Goal: Information Seeking & Learning: Learn about a topic

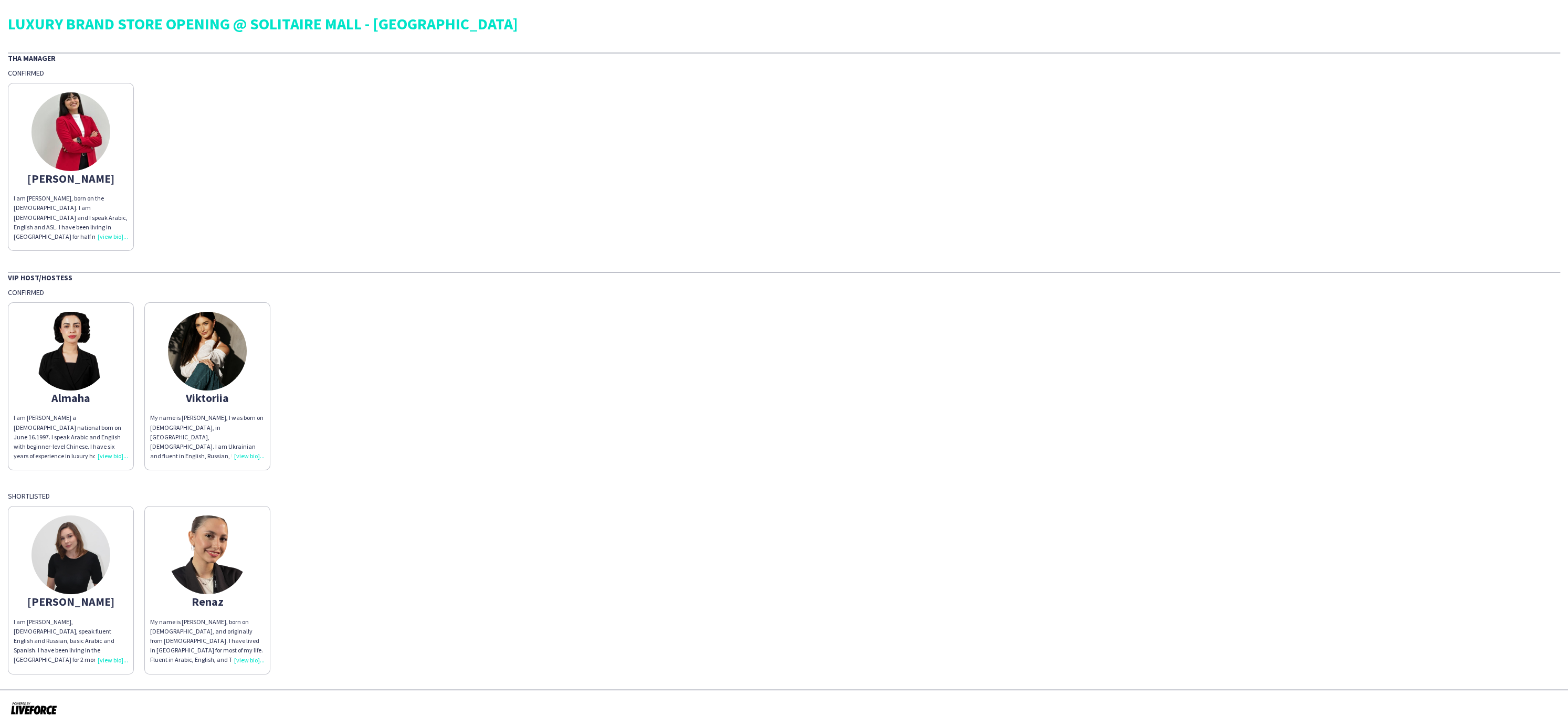
click at [221, 393] on div "Viktoriia" at bounding box center [207, 398] width 115 height 9
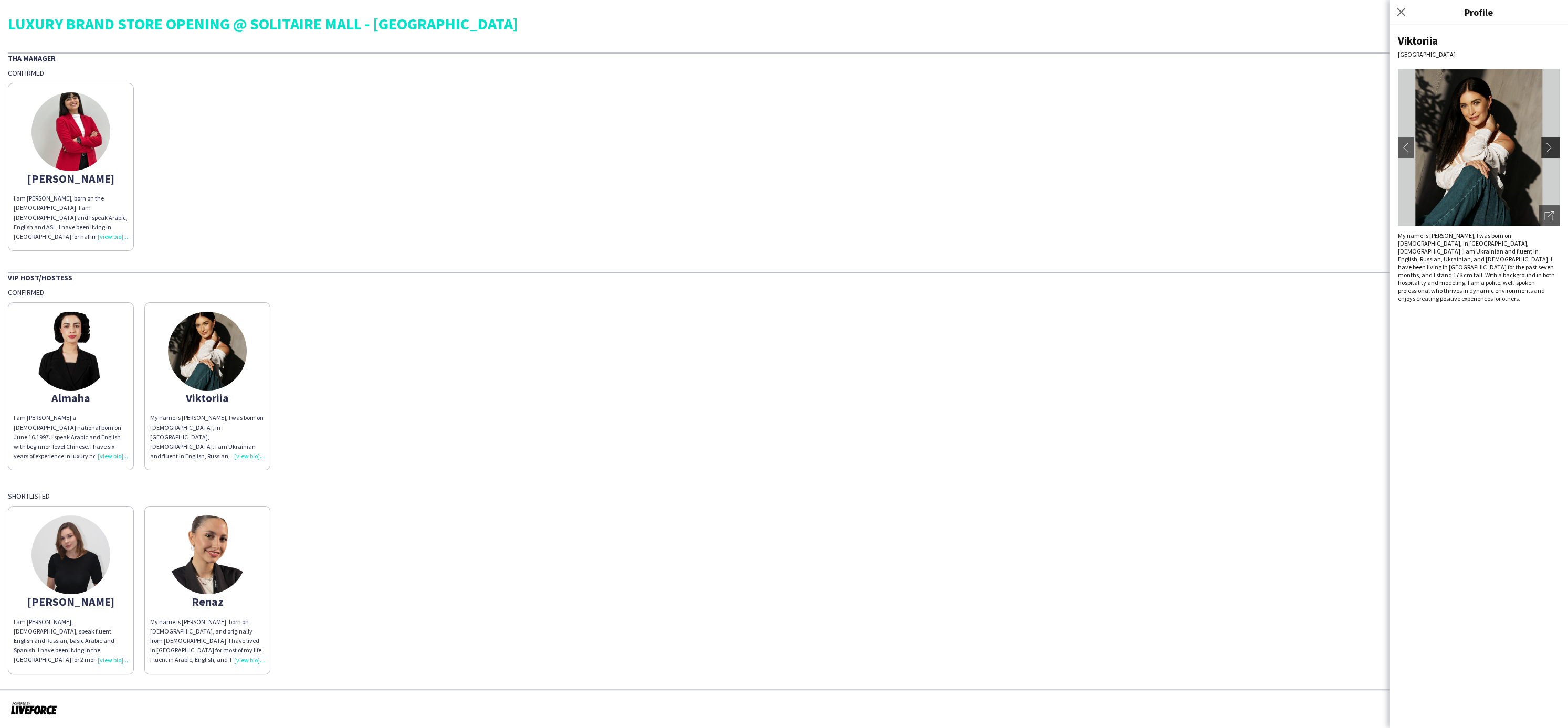
click at [1554, 148] on app-icon "chevron-right" at bounding box center [1552, 147] width 14 height 9
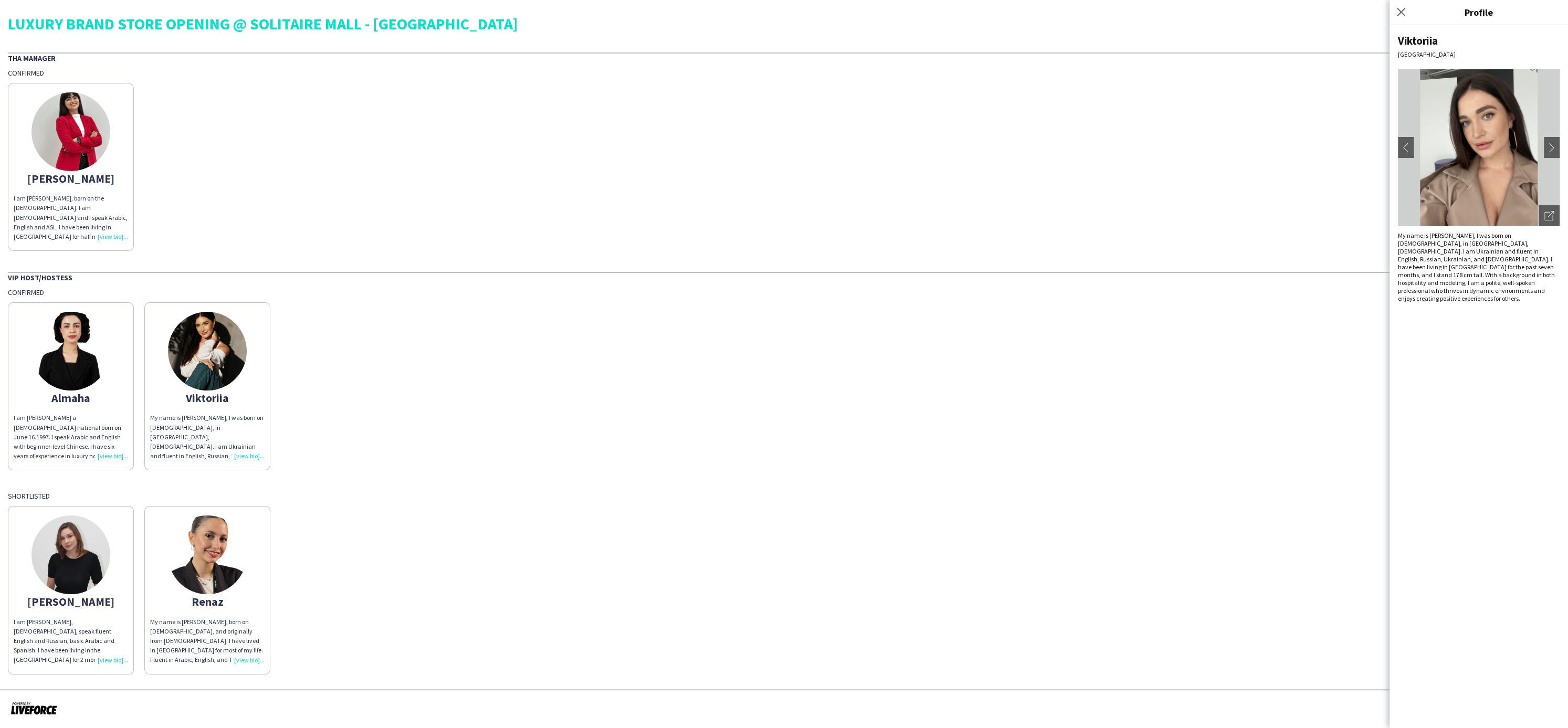
click at [1502, 165] on img at bounding box center [1479, 147] width 162 height 157
drag, startPoint x: 1552, startPoint y: 214, endPoint x: 1546, endPoint y: 214, distance: 6.0
click at [1550, 214] on icon "Open photos pop-in" at bounding box center [1549, 216] width 9 height 9
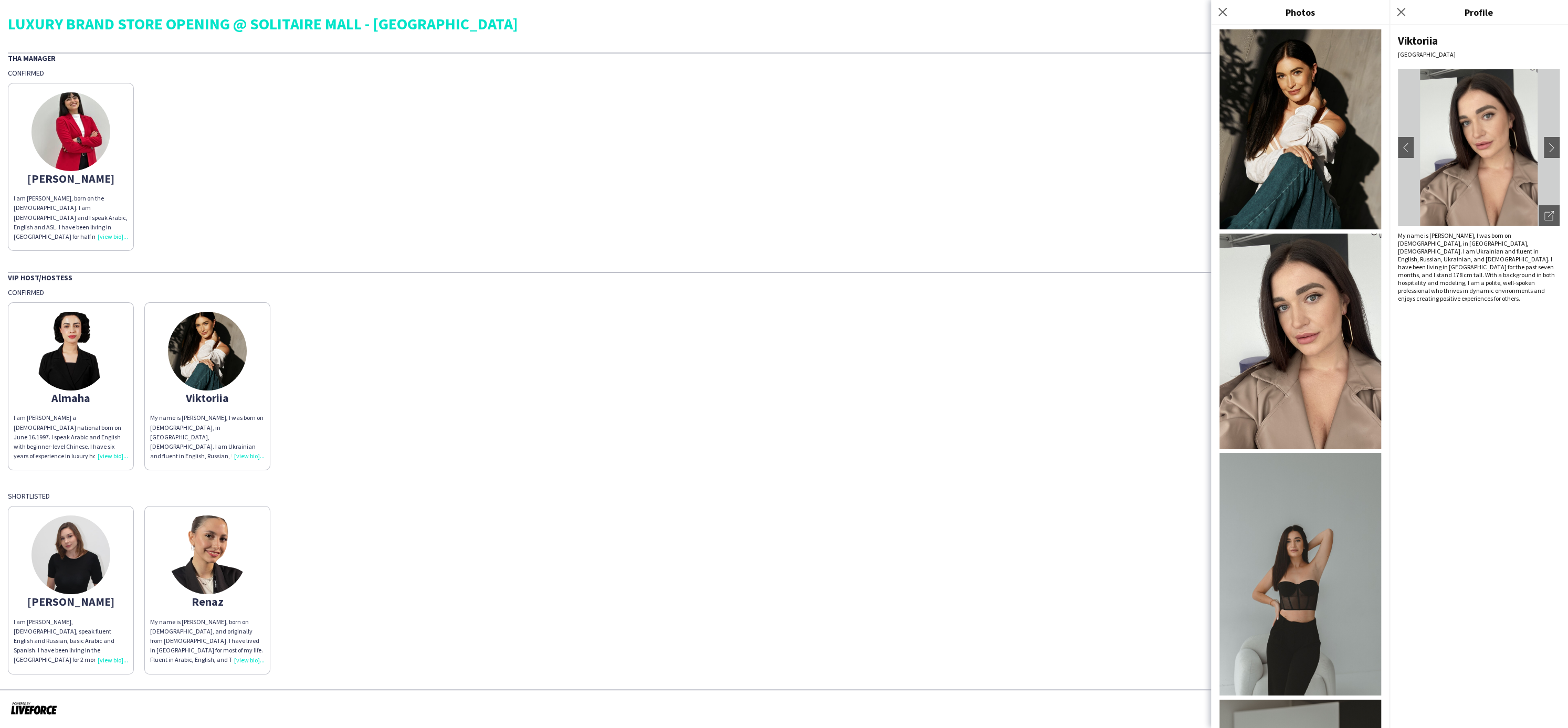
click at [1311, 193] on img at bounding box center [1301, 129] width 162 height 200
click at [1297, 560] on img at bounding box center [1301, 574] width 162 height 242
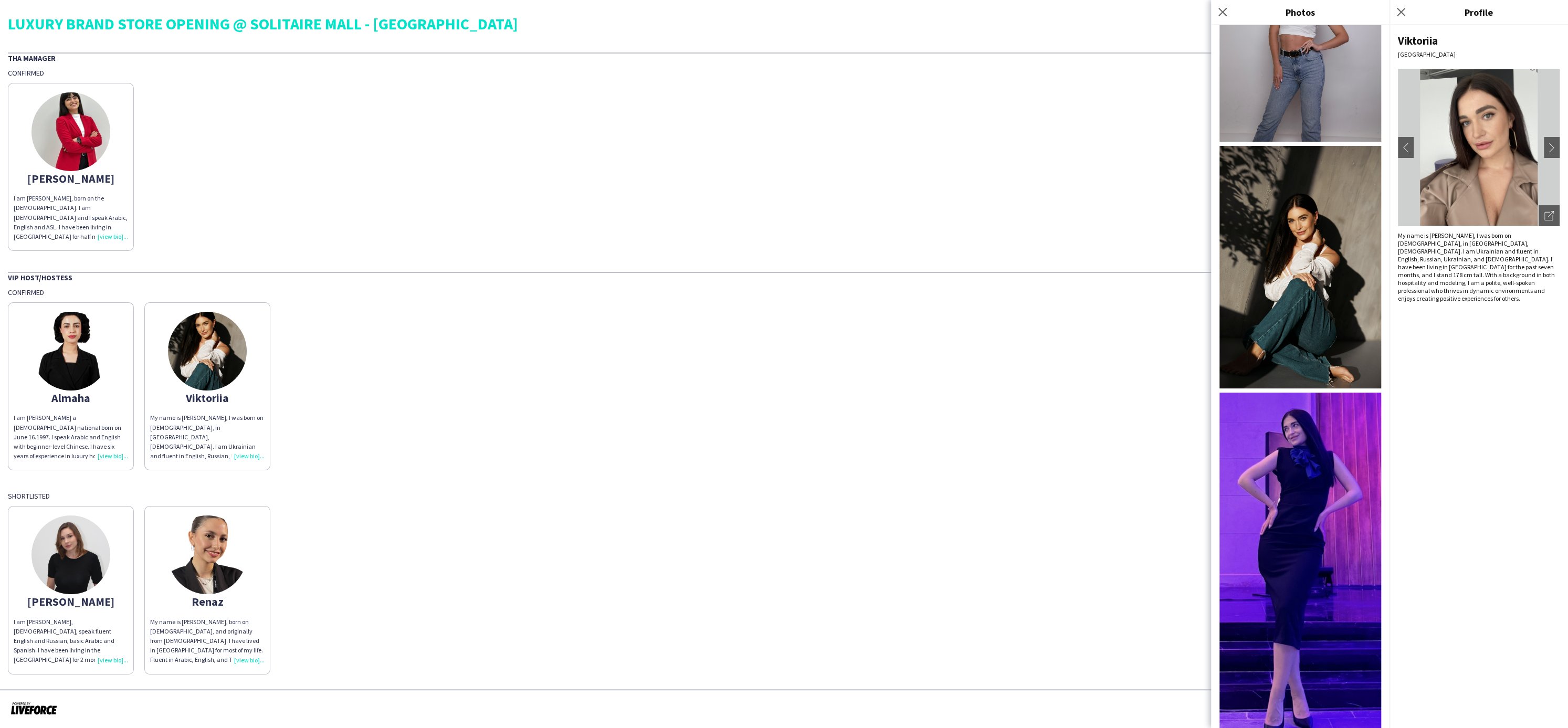
scroll to position [1042, 0]
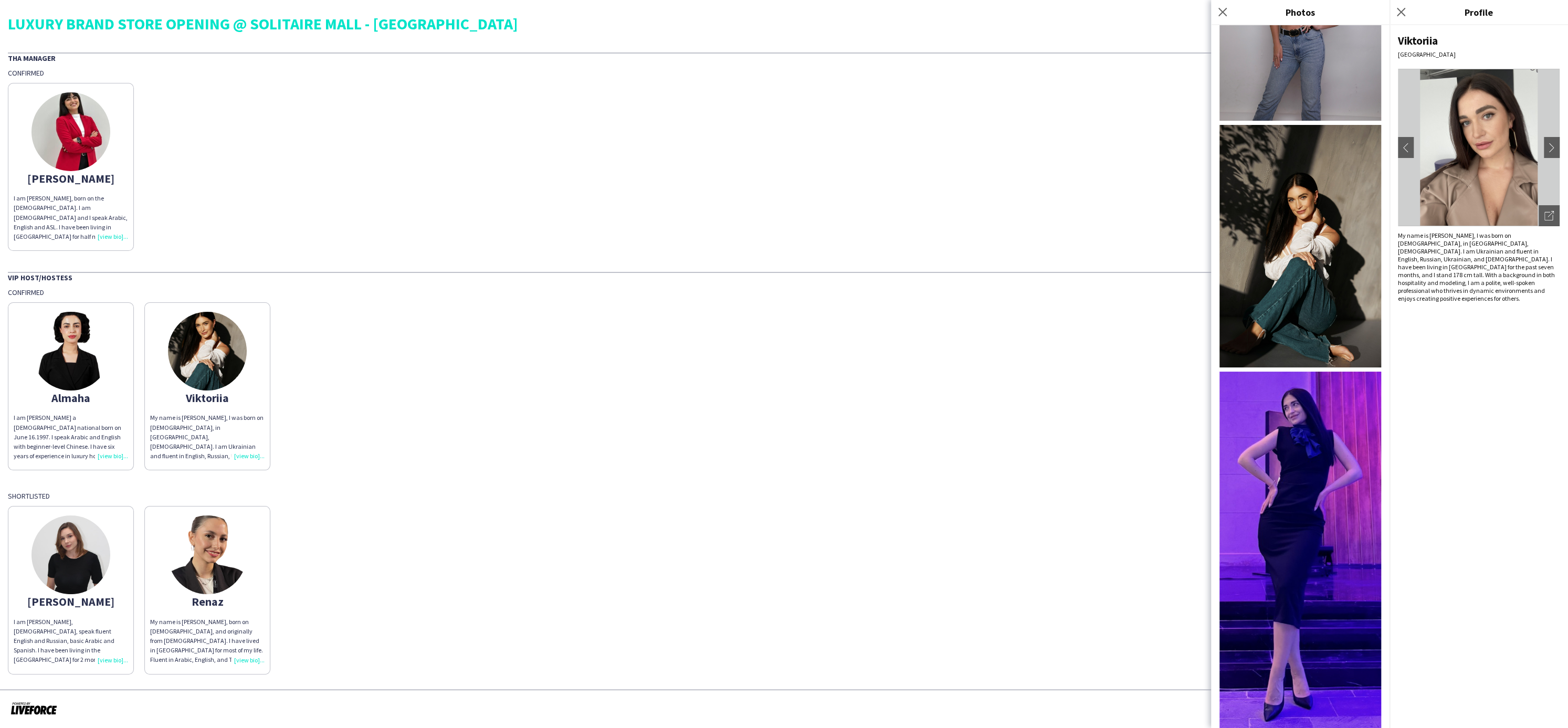
click at [1347, 518] on img at bounding box center [1301, 549] width 162 height 356
click at [91, 392] on app-share-pages-crew-card "Almaha I am [PERSON_NAME] a [DEMOGRAPHIC_DATA] national born on June 16.1997. I…" at bounding box center [71, 387] width 126 height 168
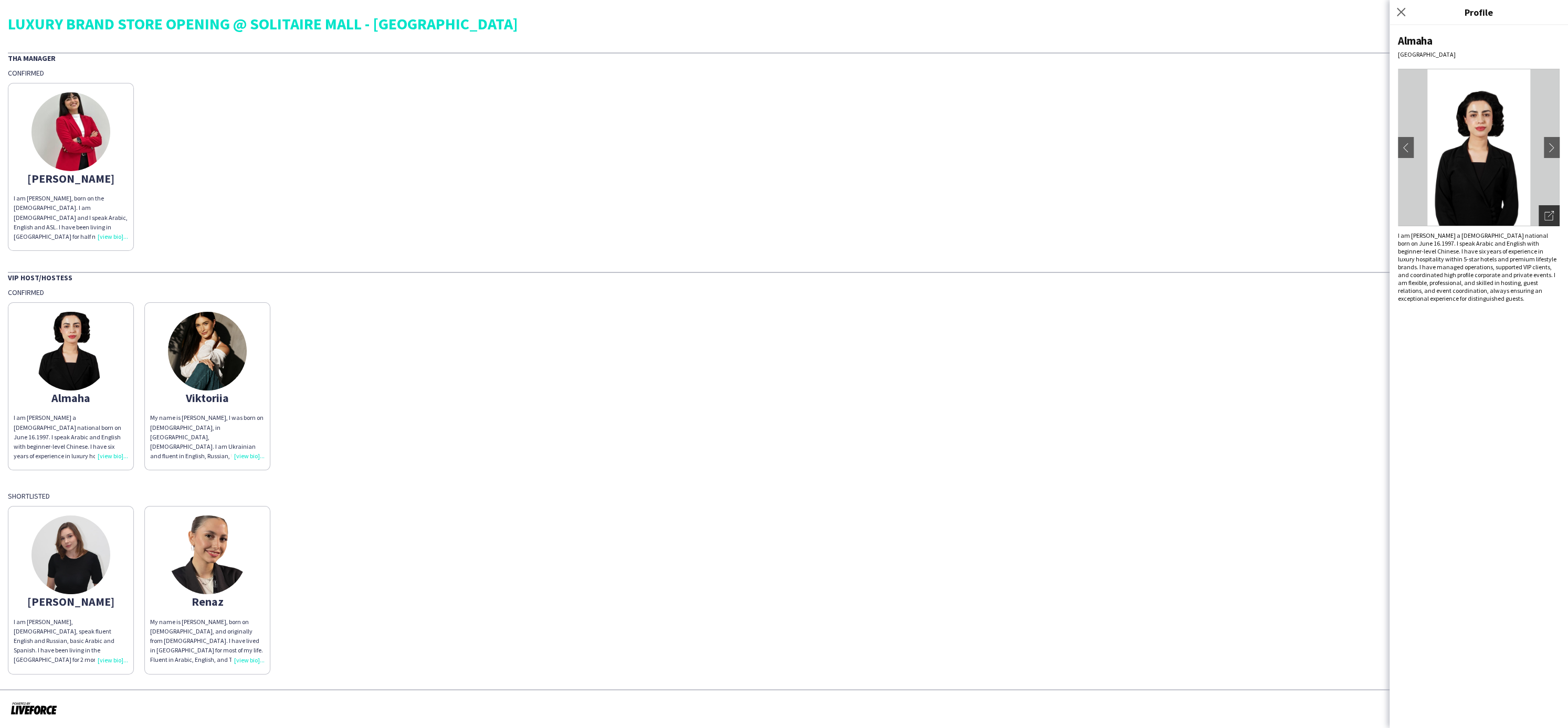
click at [1550, 216] on icon "Open photos pop-in" at bounding box center [1549, 216] width 9 height 9
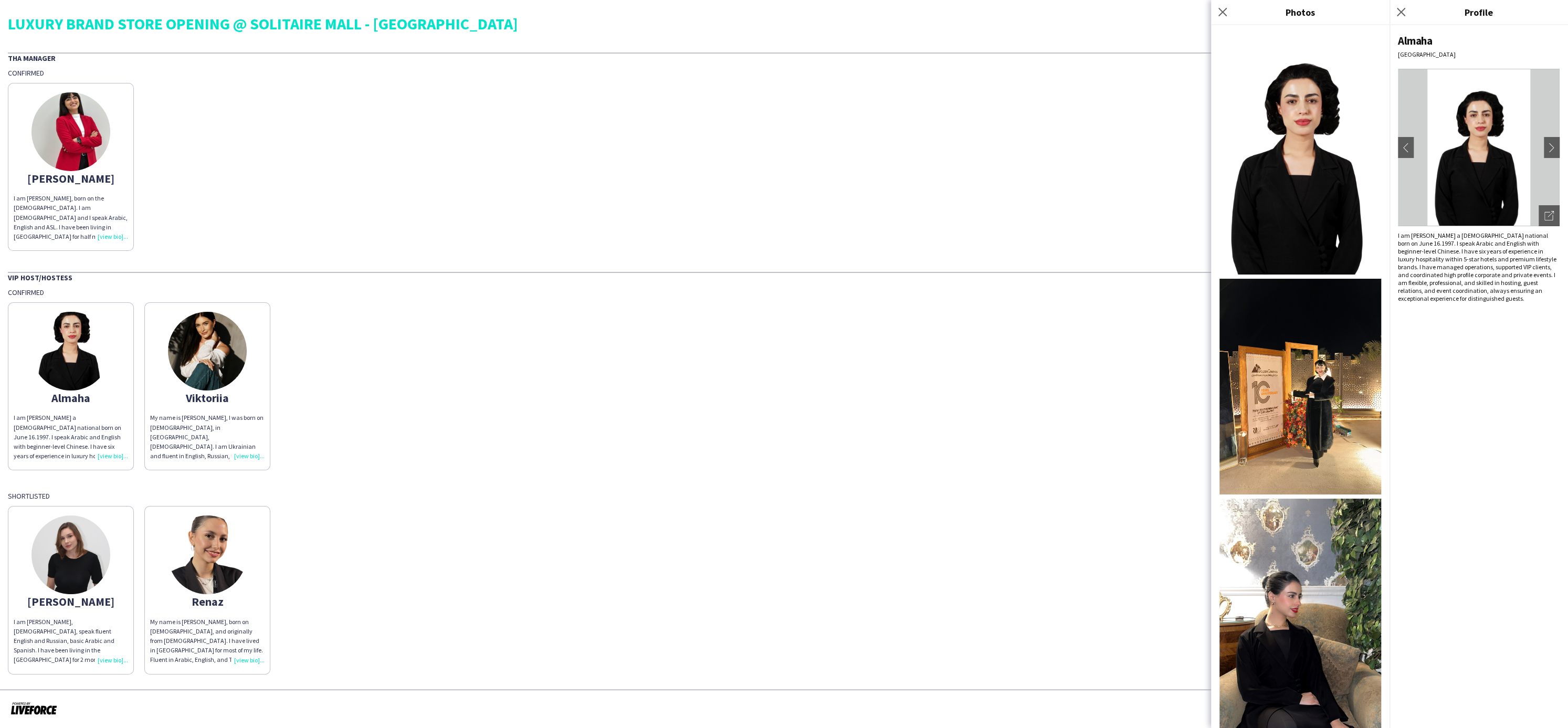
click at [1326, 264] on img at bounding box center [1301, 152] width 162 height 245
click at [1306, 356] on img at bounding box center [1301, 387] width 162 height 216
click at [1348, 638] on img at bounding box center [1301, 642] width 162 height 288
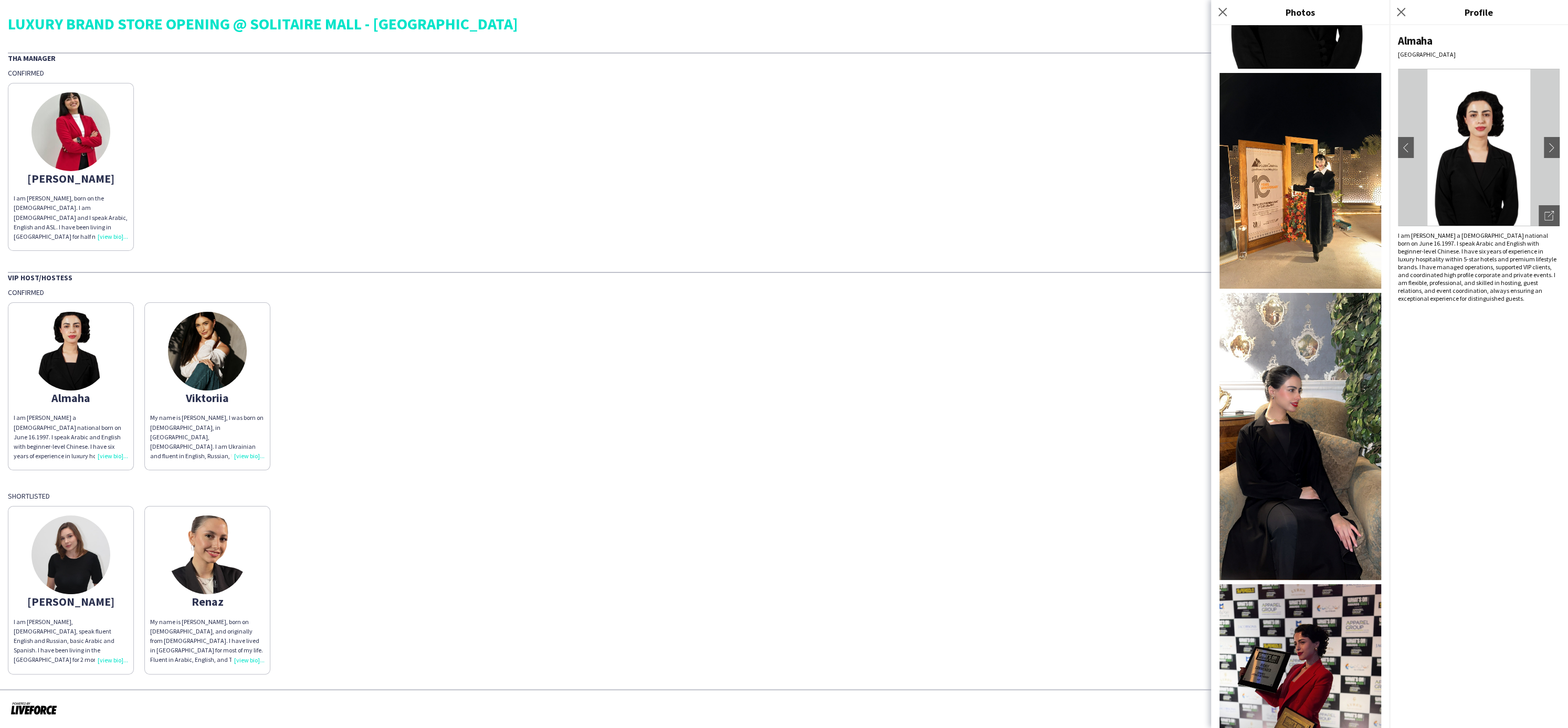
scroll to position [621, 0]
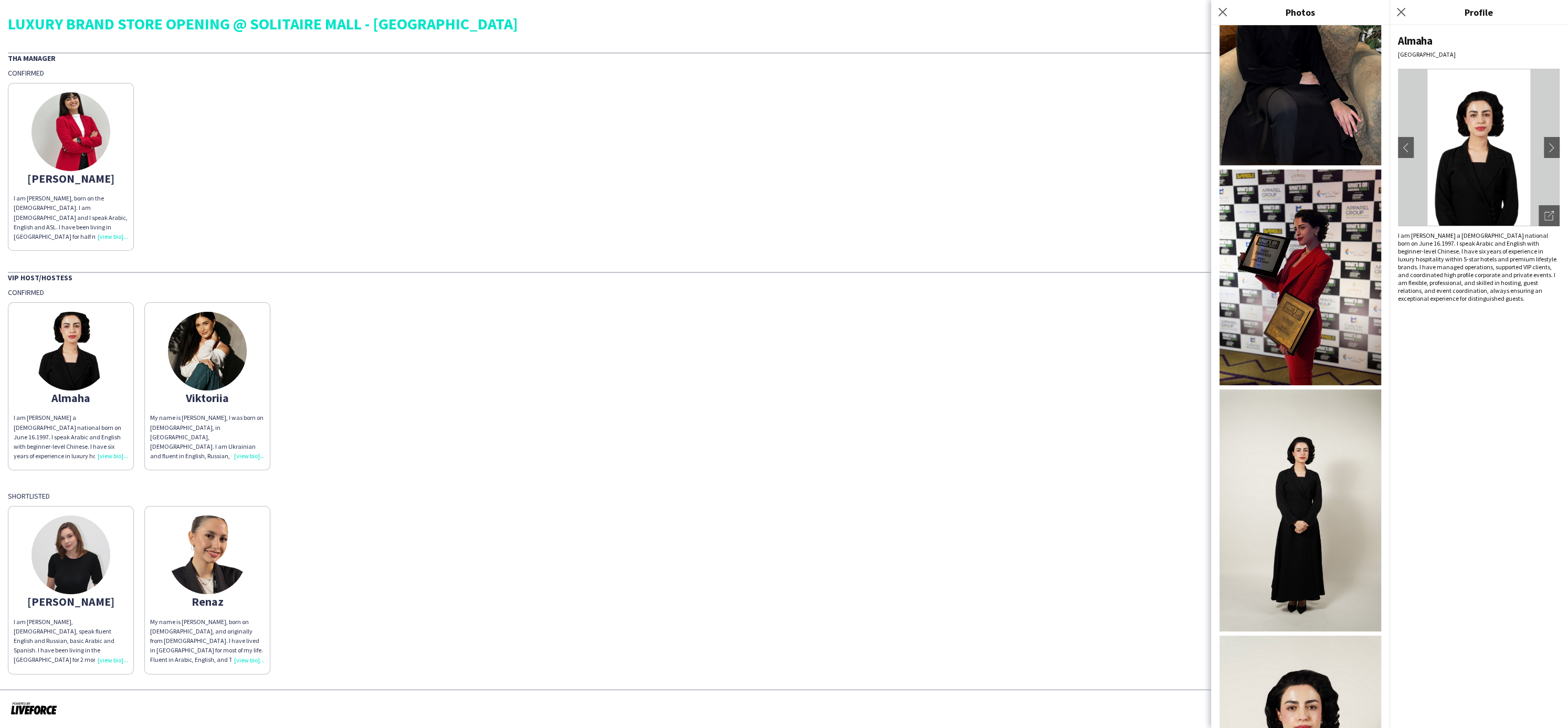
click at [1304, 318] on img at bounding box center [1301, 278] width 162 height 216
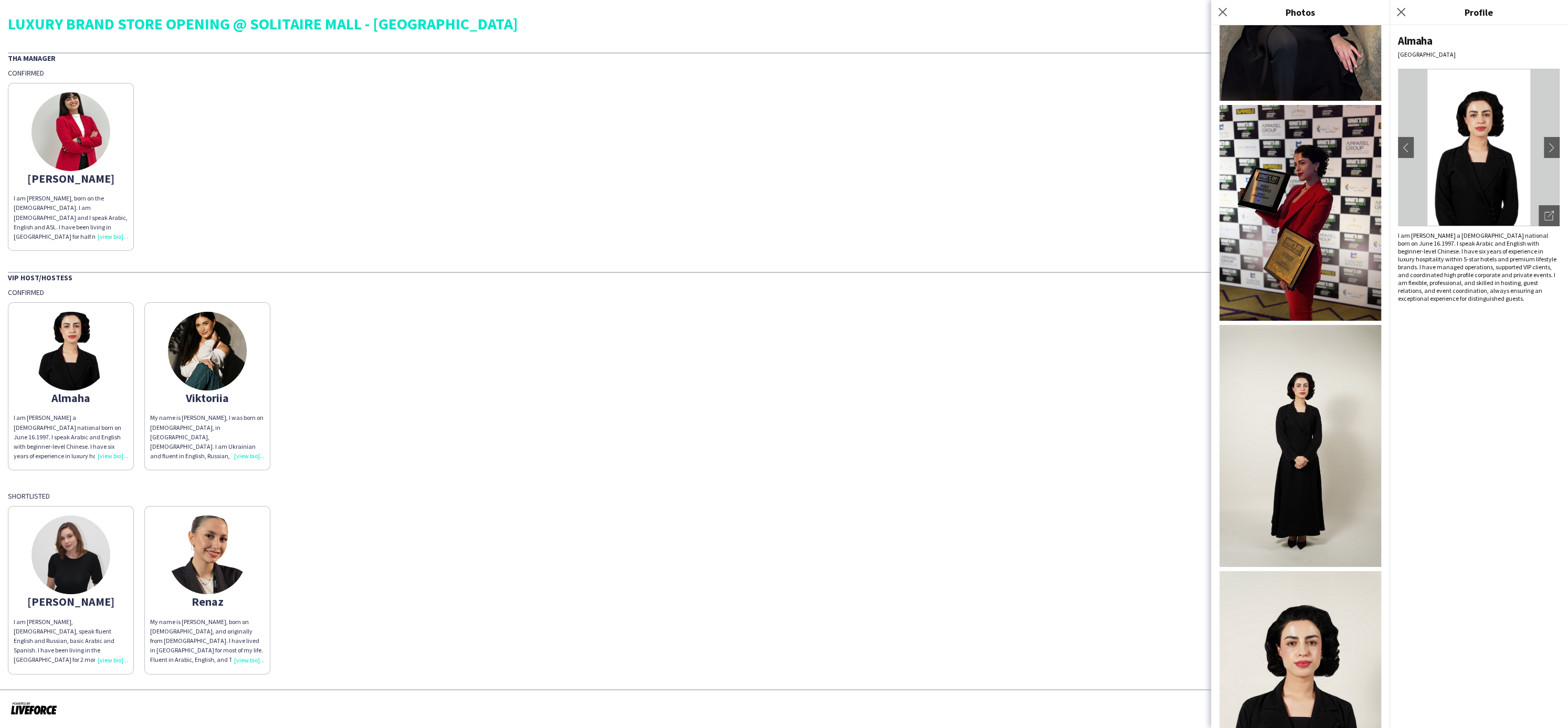
scroll to position [774, 0]
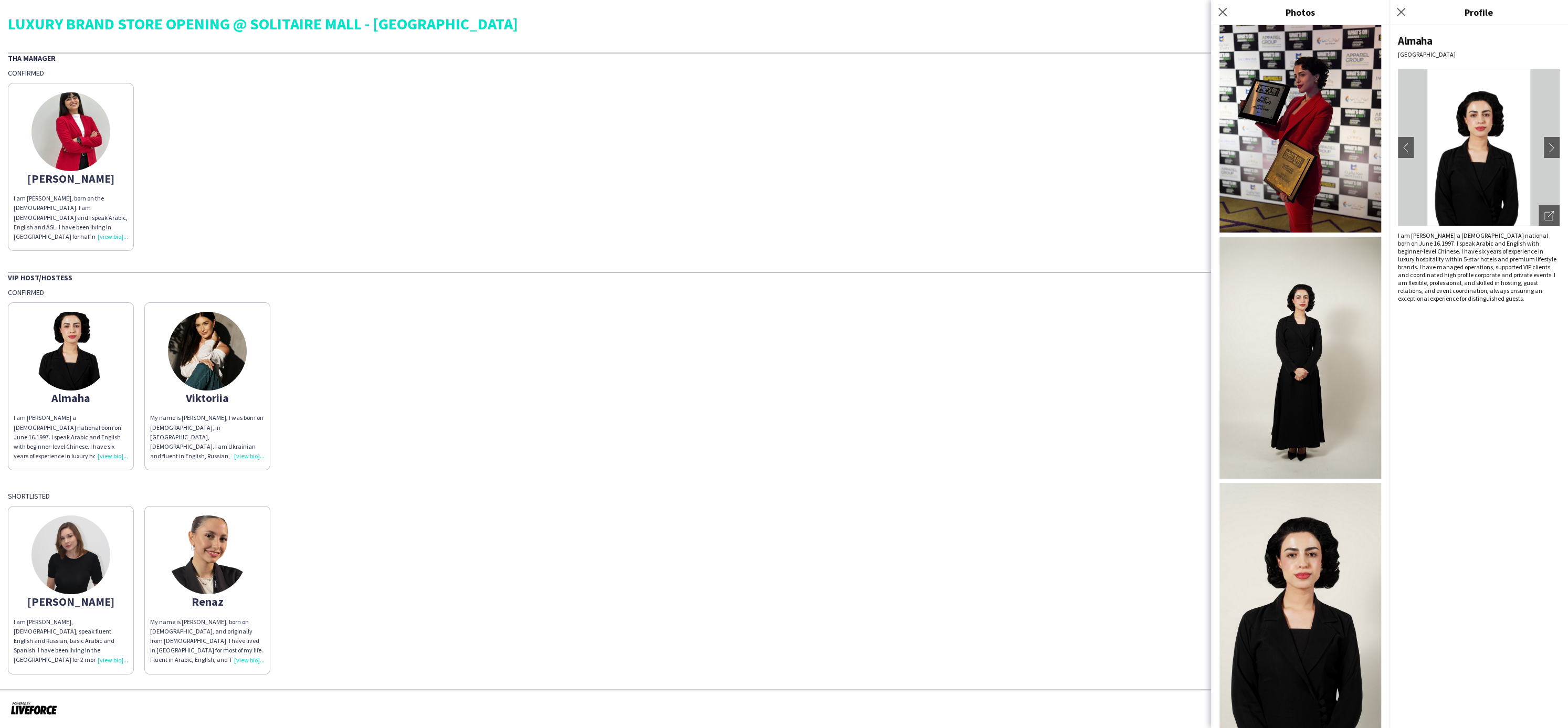
click at [1284, 382] on img at bounding box center [1301, 358] width 162 height 242
click at [1289, 556] on img at bounding box center [1301, 605] width 162 height 245
